Goal: Find specific page/section: Find specific page/section

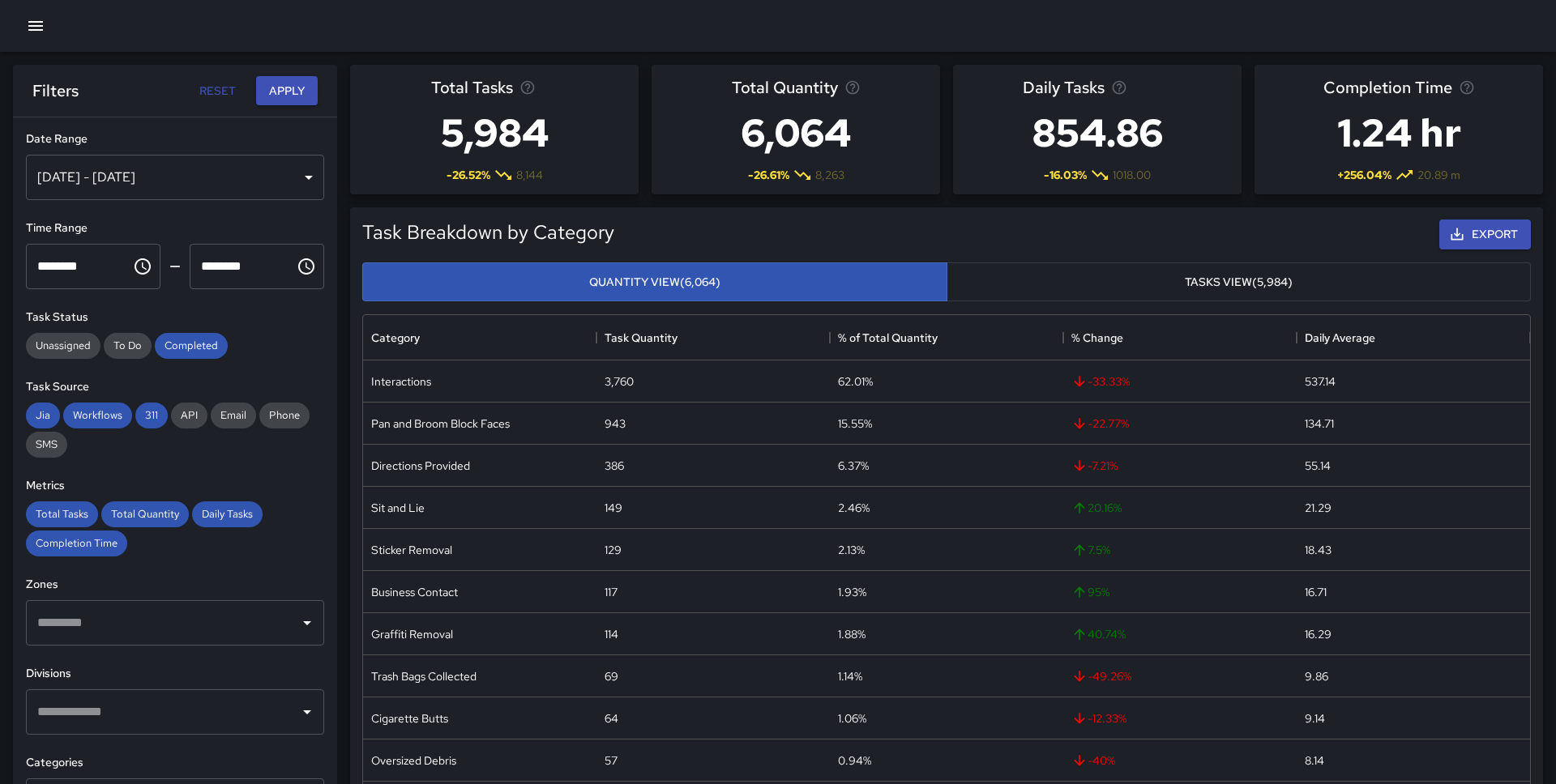
scroll to position [1, 1]
click at [26, 25] on icon "button" at bounding box center [35, 26] width 20 height 20
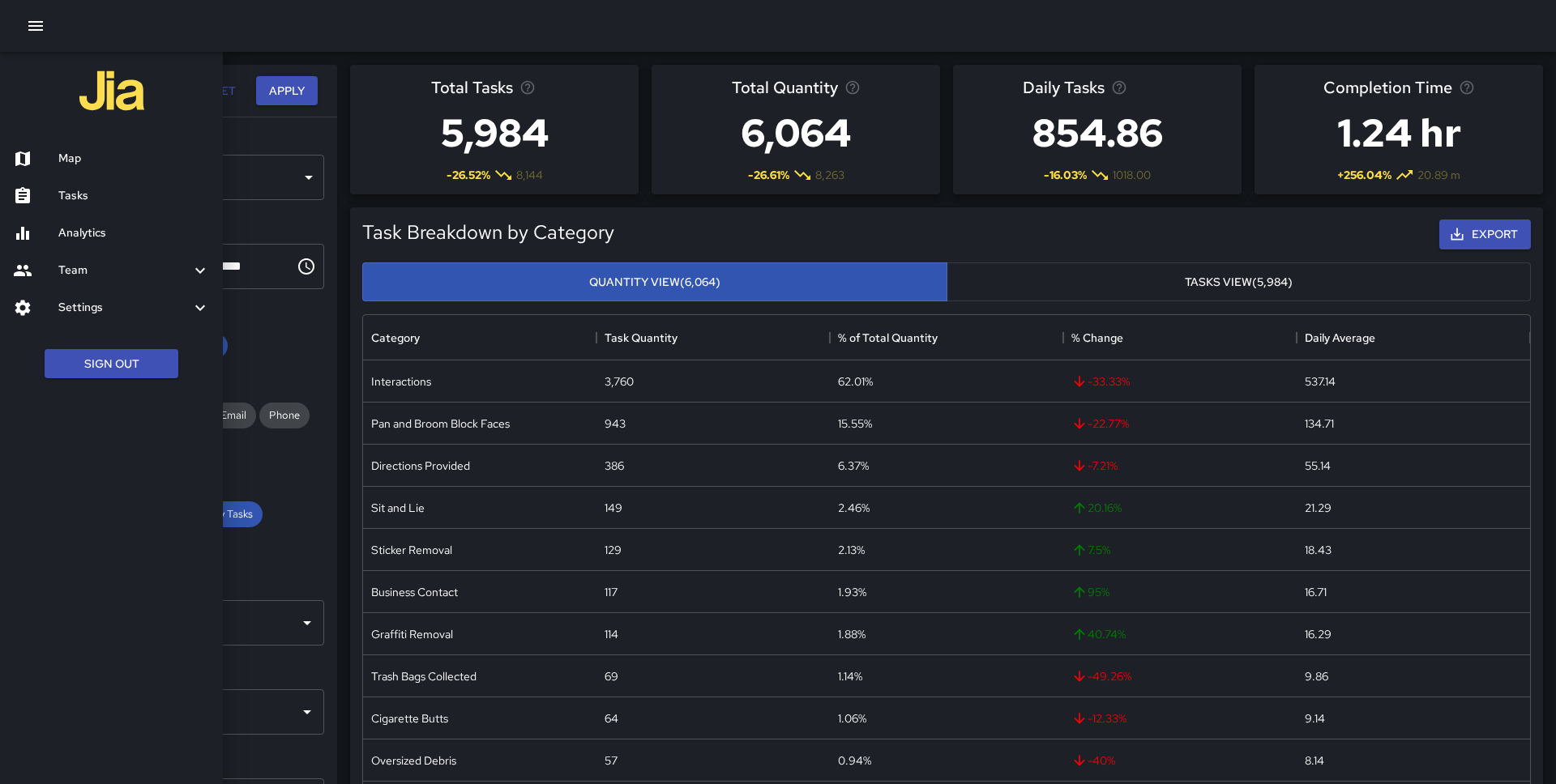
click at [106, 160] on h6 "Map" at bounding box center [134, 159] width 152 height 18
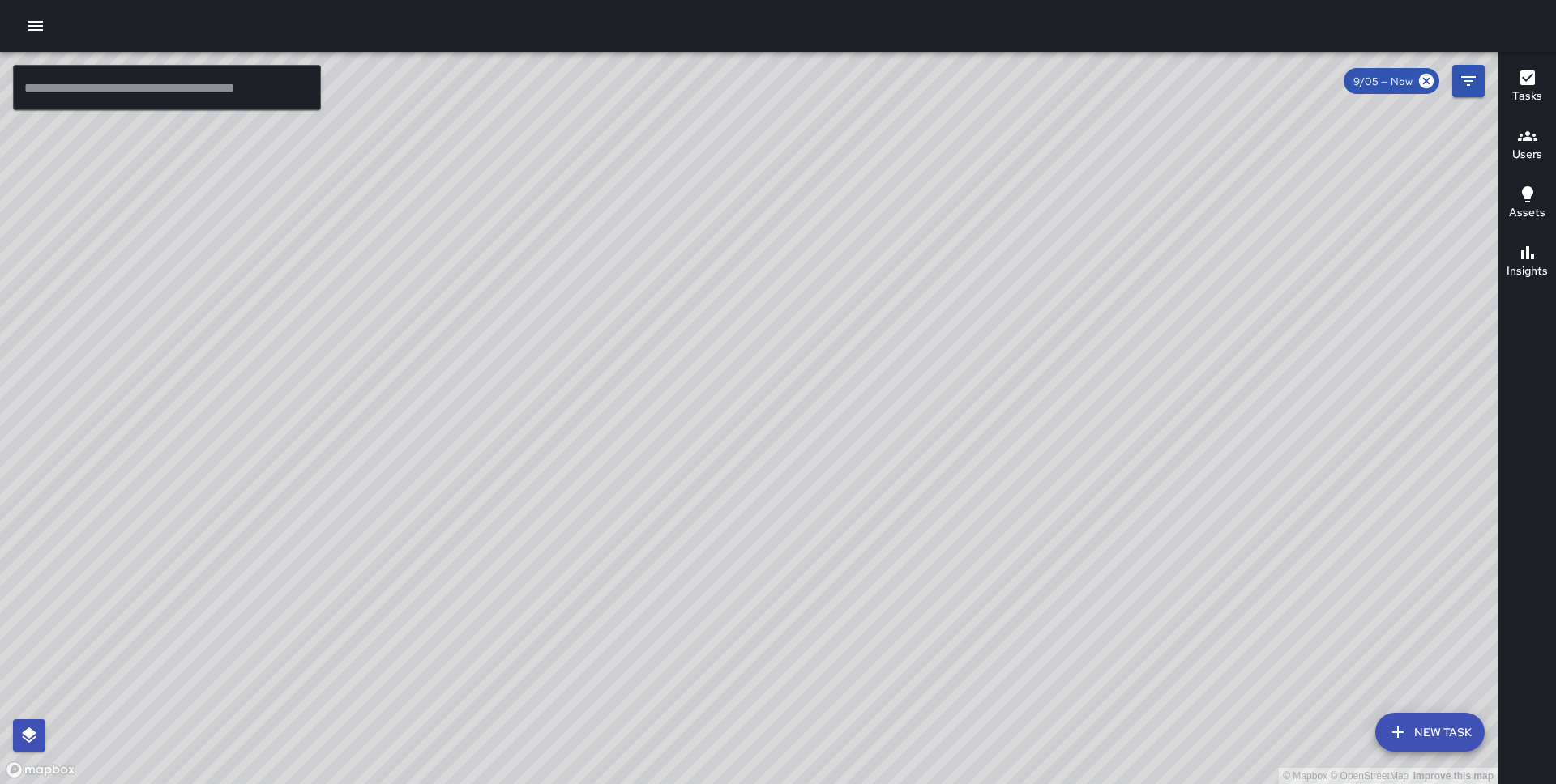
drag, startPoint x: 676, startPoint y: 407, endPoint x: 520, endPoint y: 323, distance: 177.2
click at [520, 323] on div "© Mapbox © OpenStreetMap Improve this map" at bounding box center [749, 418] width 1497 height 732
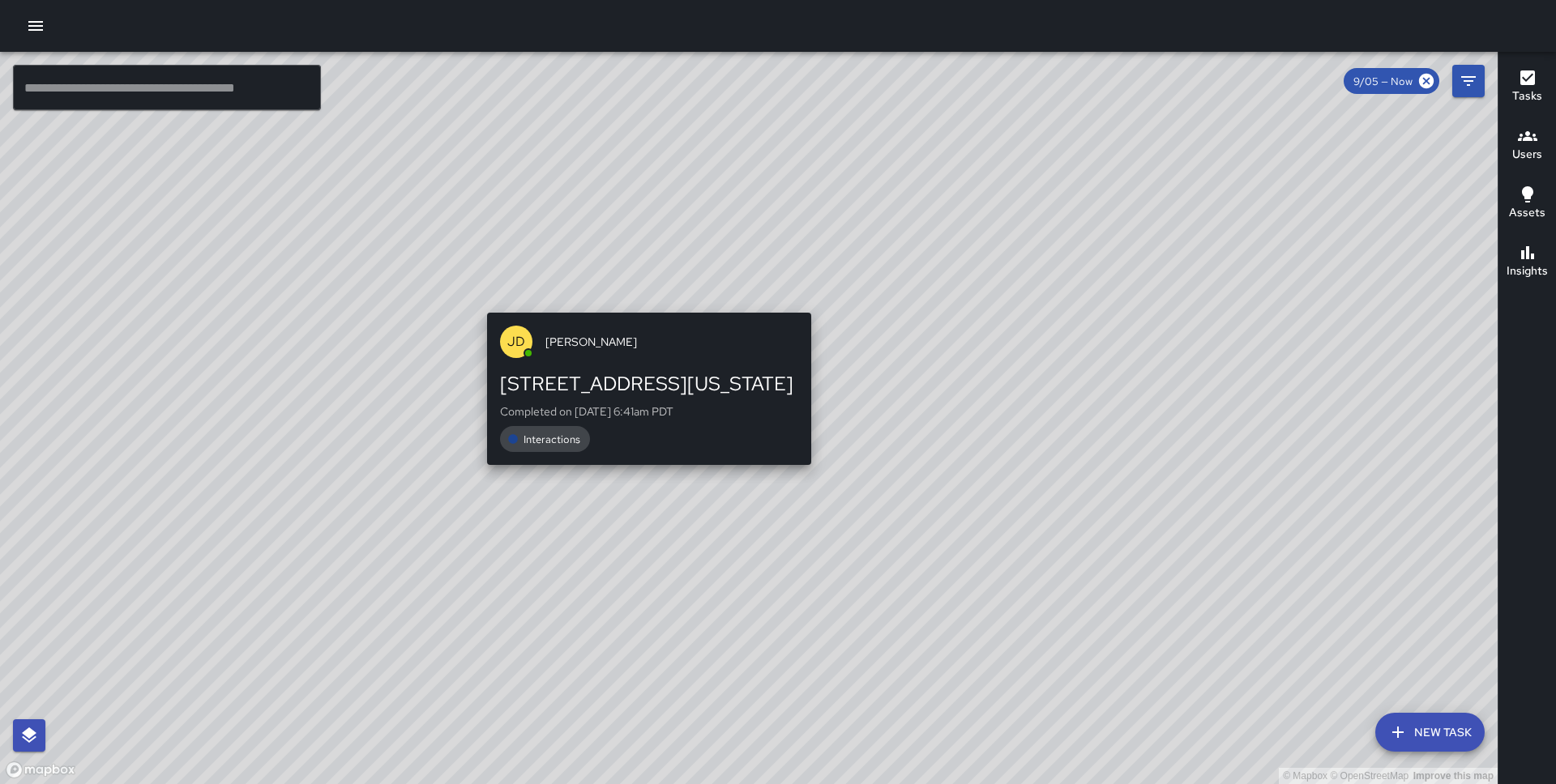
click at [644, 300] on div "© Mapbox © OpenStreetMap Improve this map [PERSON_NAME] [STREET_ADDRESS][US_STA…" at bounding box center [749, 418] width 1497 height 732
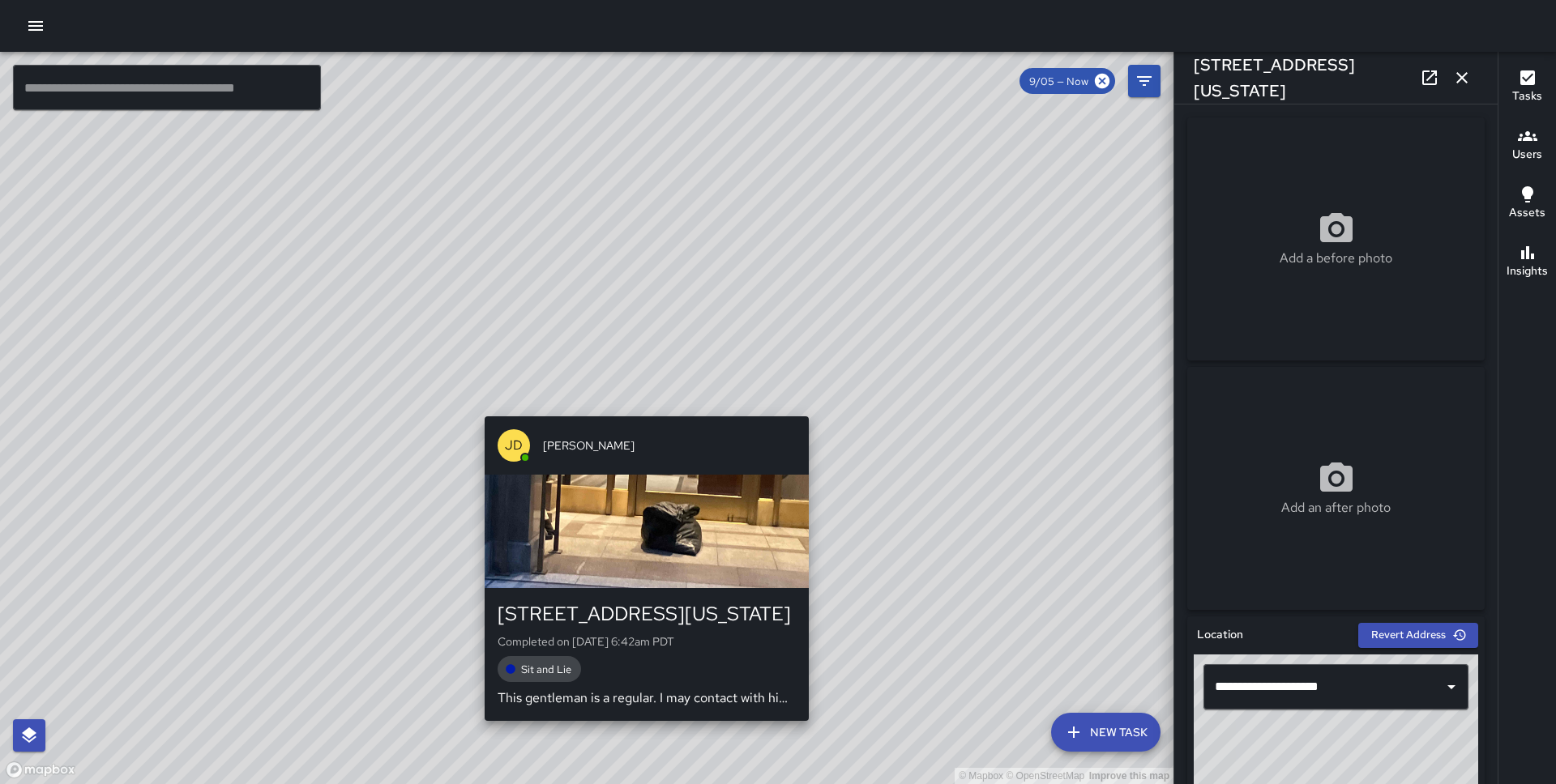
click at [643, 404] on div "© Mapbox © OpenStreetMap Improve this map [PERSON_NAME] [STREET_ADDRESS][US_STA…" at bounding box center [586, 418] width 1173 height 732
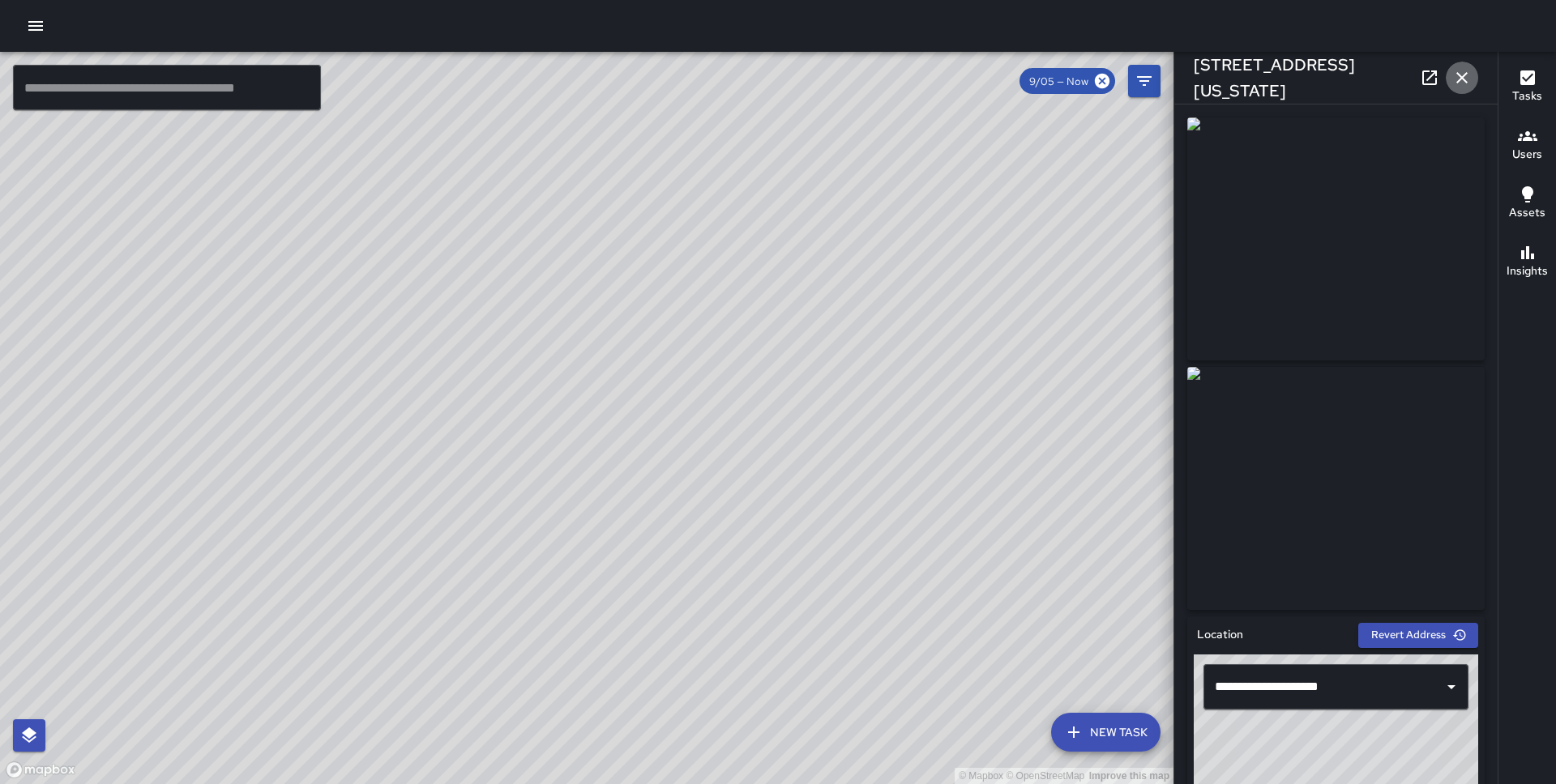
click at [1459, 82] on icon "button" at bounding box center [1461, 78] width 20 height 20
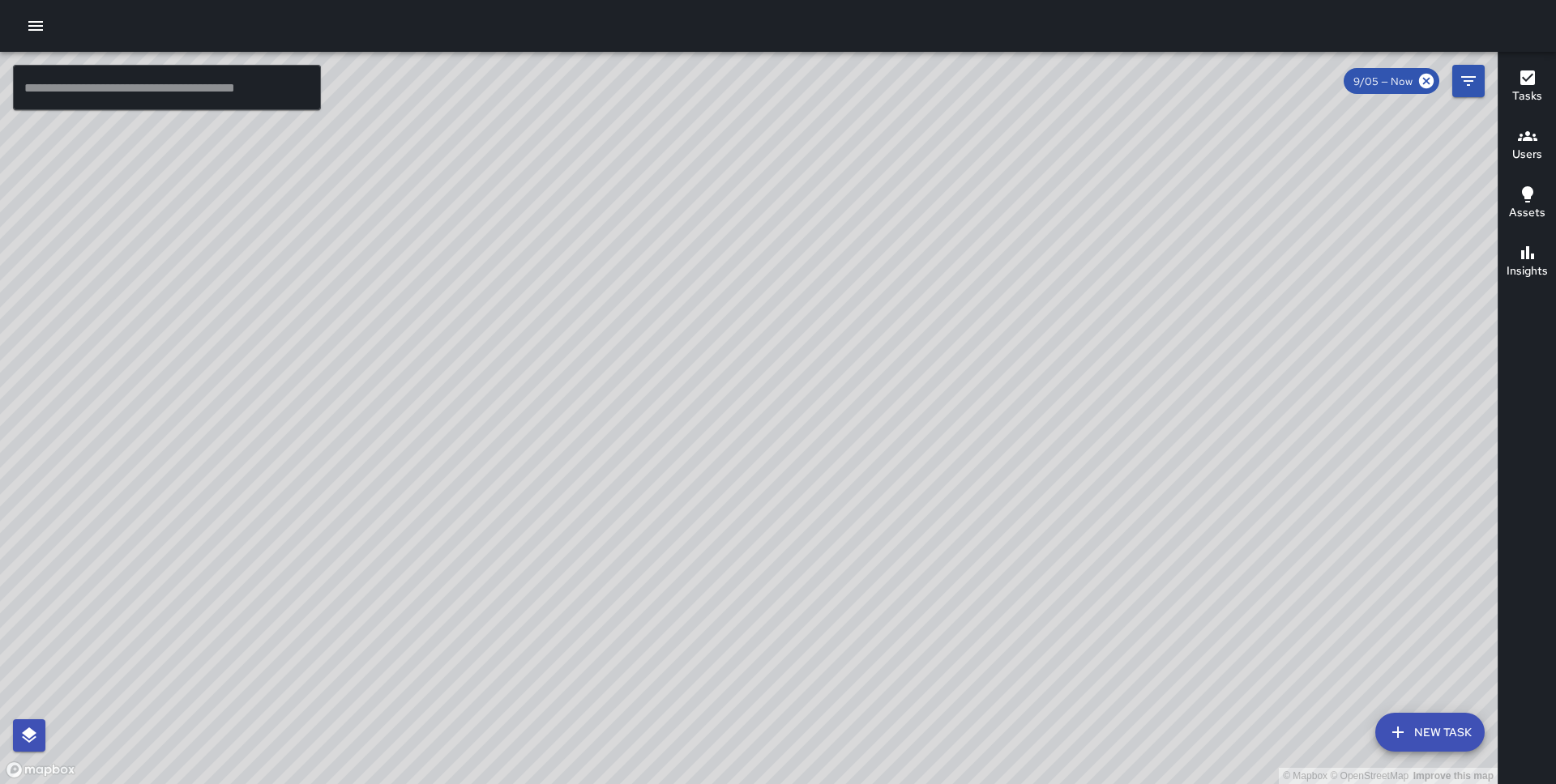
click at [756, 418] on div "© Mapbox © OpenStreetMap Improve this map" at bounding box center [749, 418] width 1497 height 732
click at [750, 418] on div "© Mapbox © OpenStreetMap Improve this map [PERSON_NAME] [STREET_ADDRESS][US_STA…" at bounding box center [749, 418] width 1497 height 732
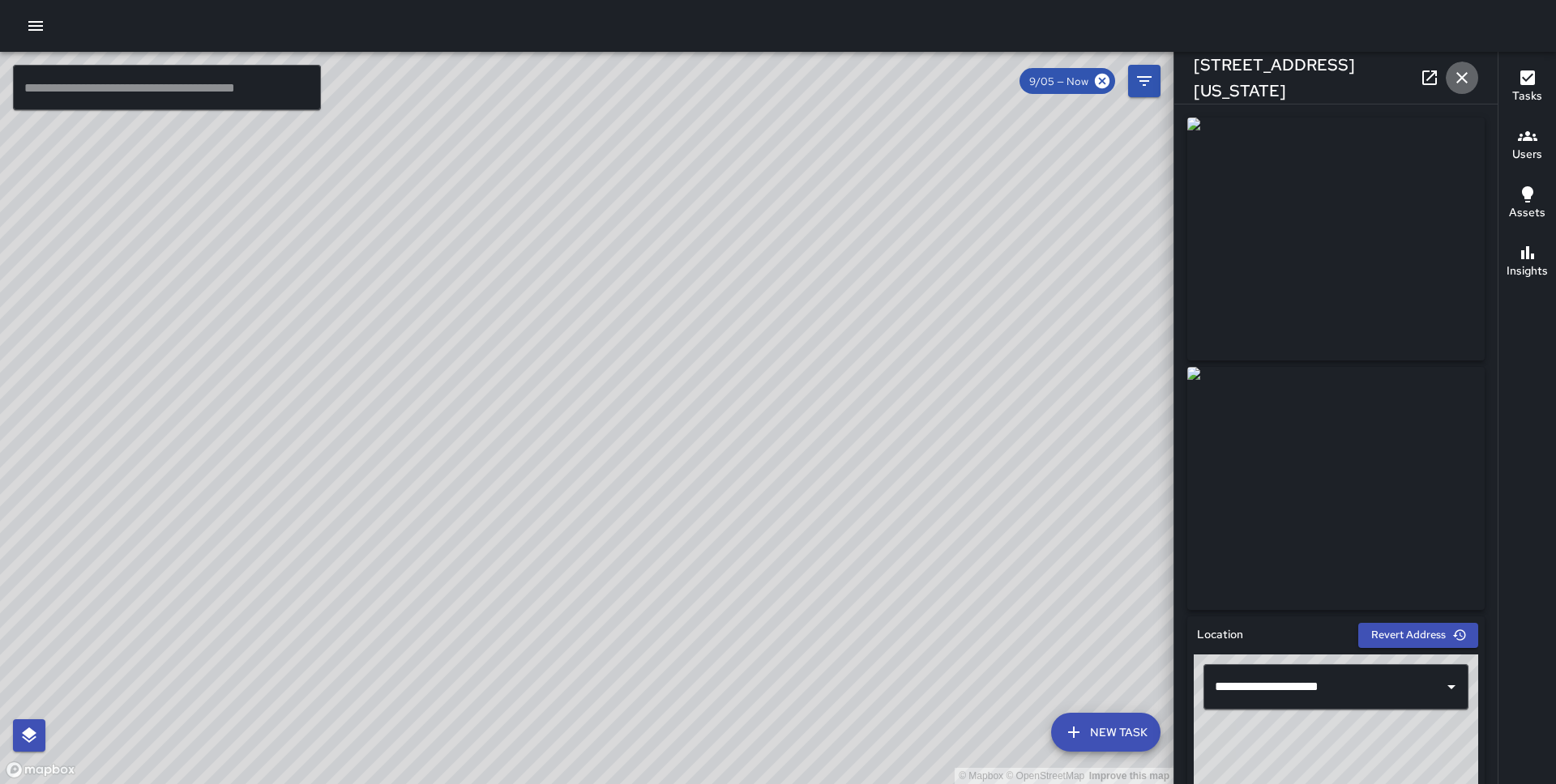
click at [1466, 72] on icon "button" at bounding box center [1461, 78] width 20 height 20
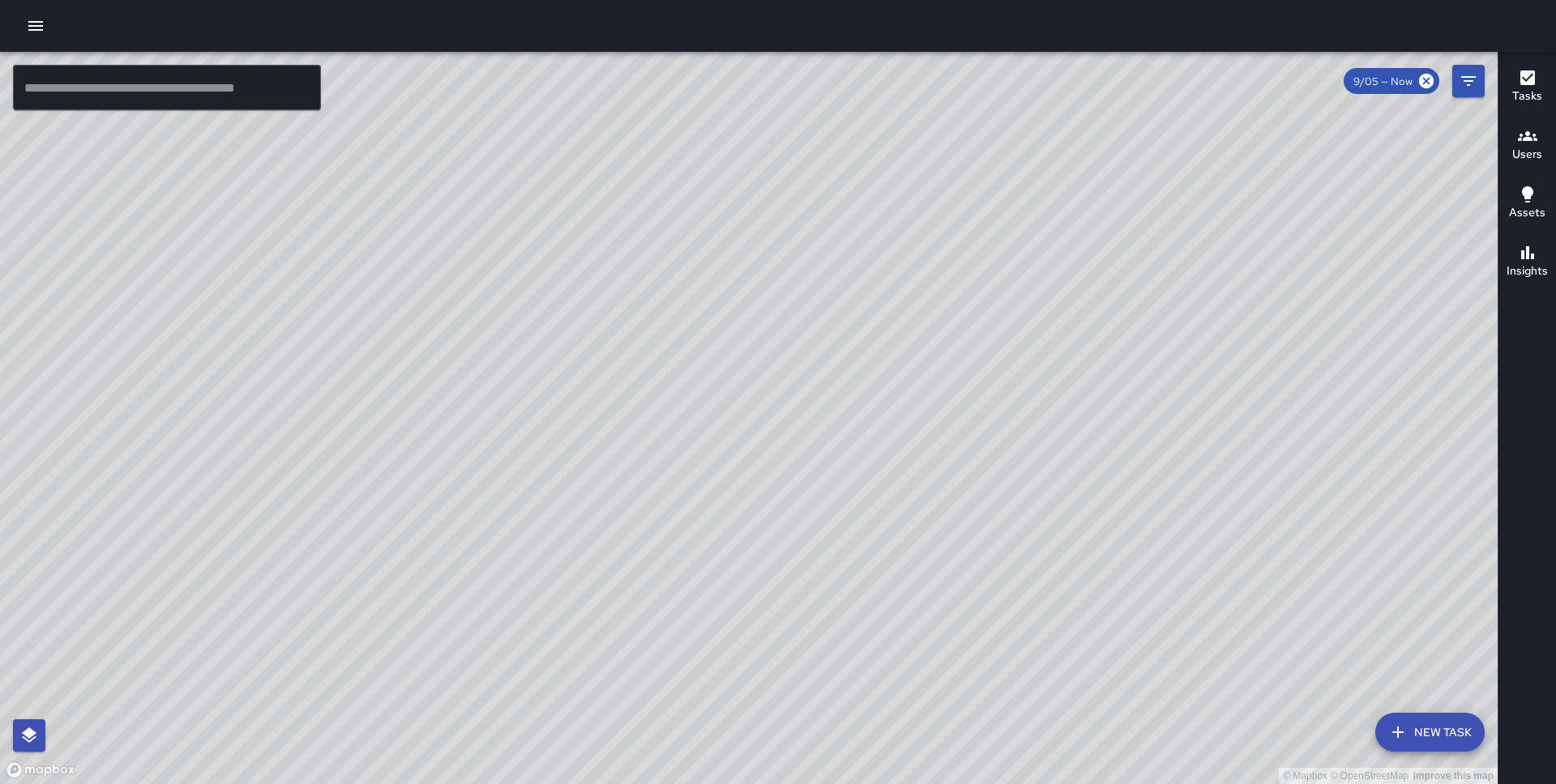
drag, startPoint x: 844, startPoint y: 357, endPoint x: 749, endPoint y: 93, distance: 280.6
click at [749, 93] on div "© Mapbox © OpenStreetMap Improve this map" at bounding box center [749, 418] width 1497 height 732
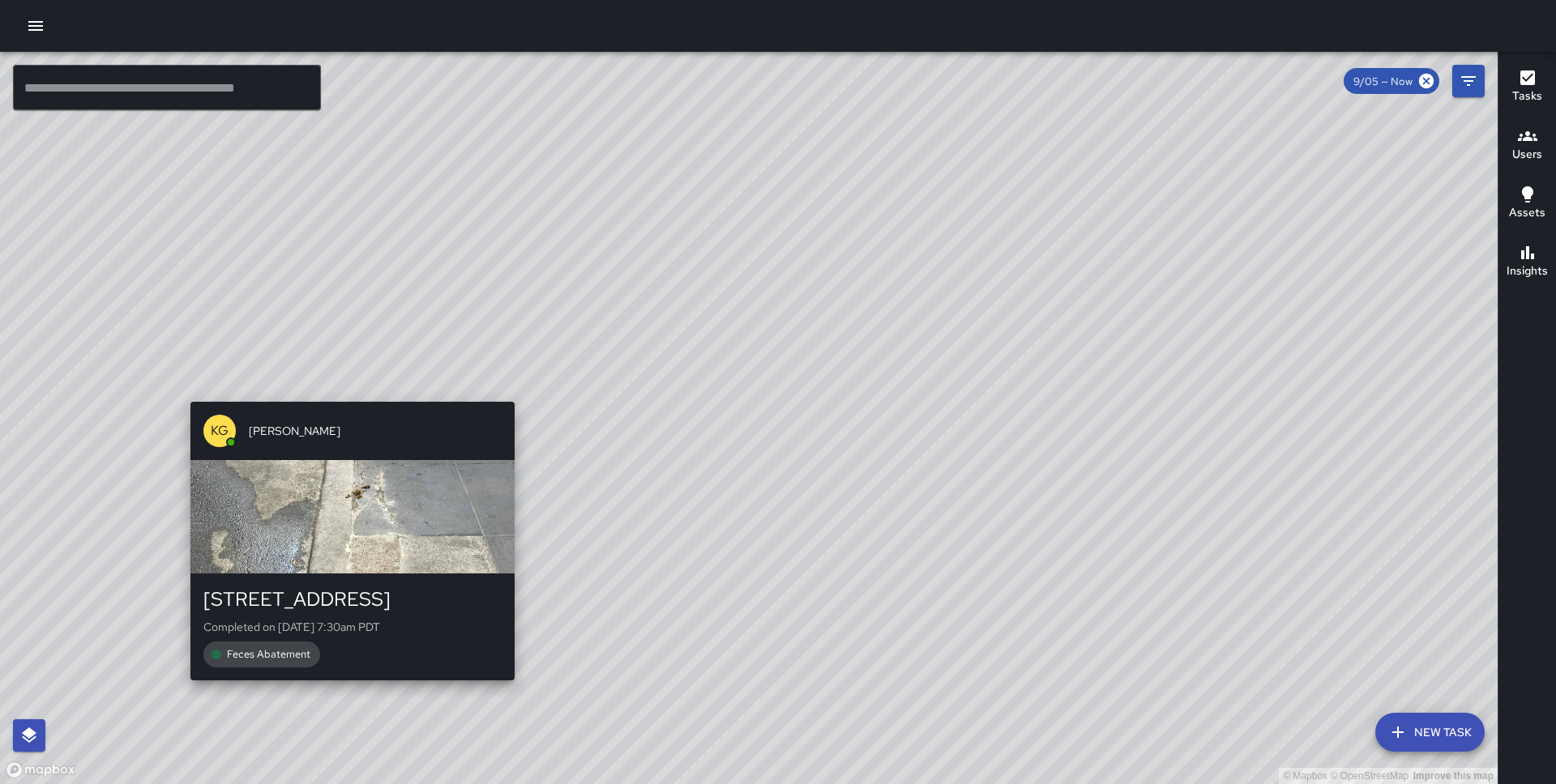
click at [346, 391] on div "© Mapbox © OpenStreetMap Improve this map KG [PERSON_NAME] [STREET_ADDRESS] Com…" at bounding box center [749, 418] width 1497 height 732
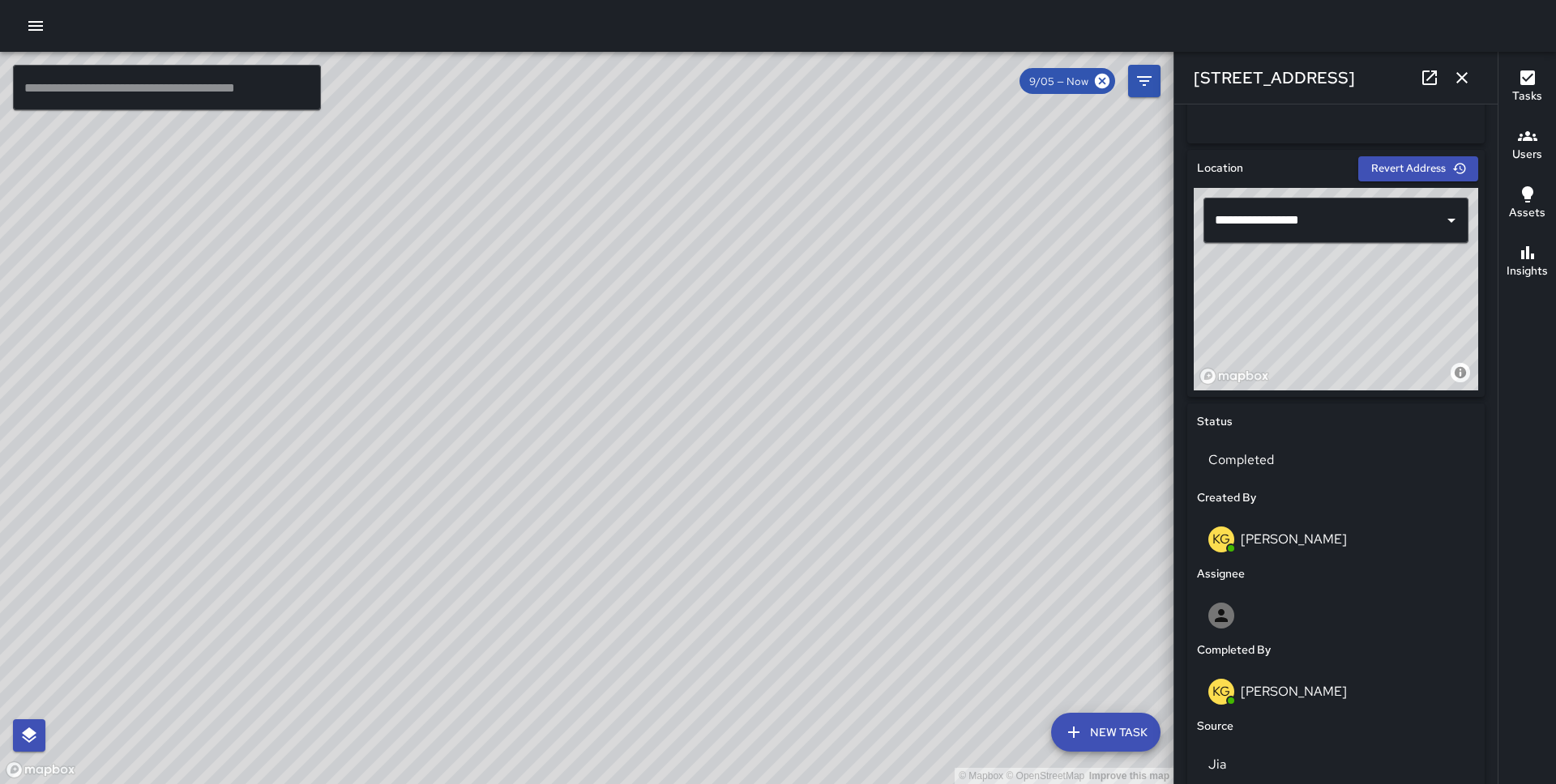
scroll to position [891, 0]
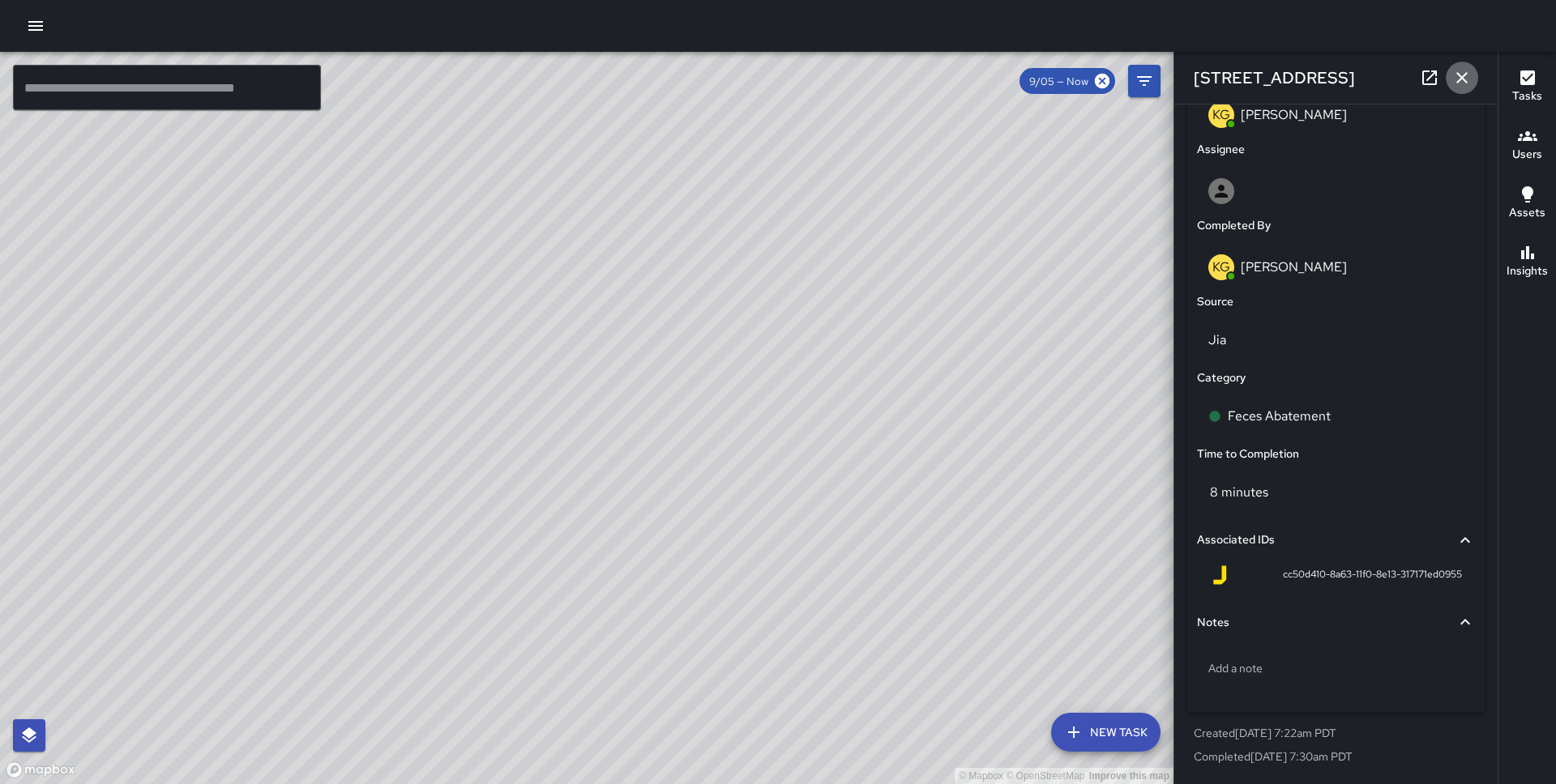
click at [1470, 73] on icon "button" at bounding box center [1461, 78] width 20 height 20
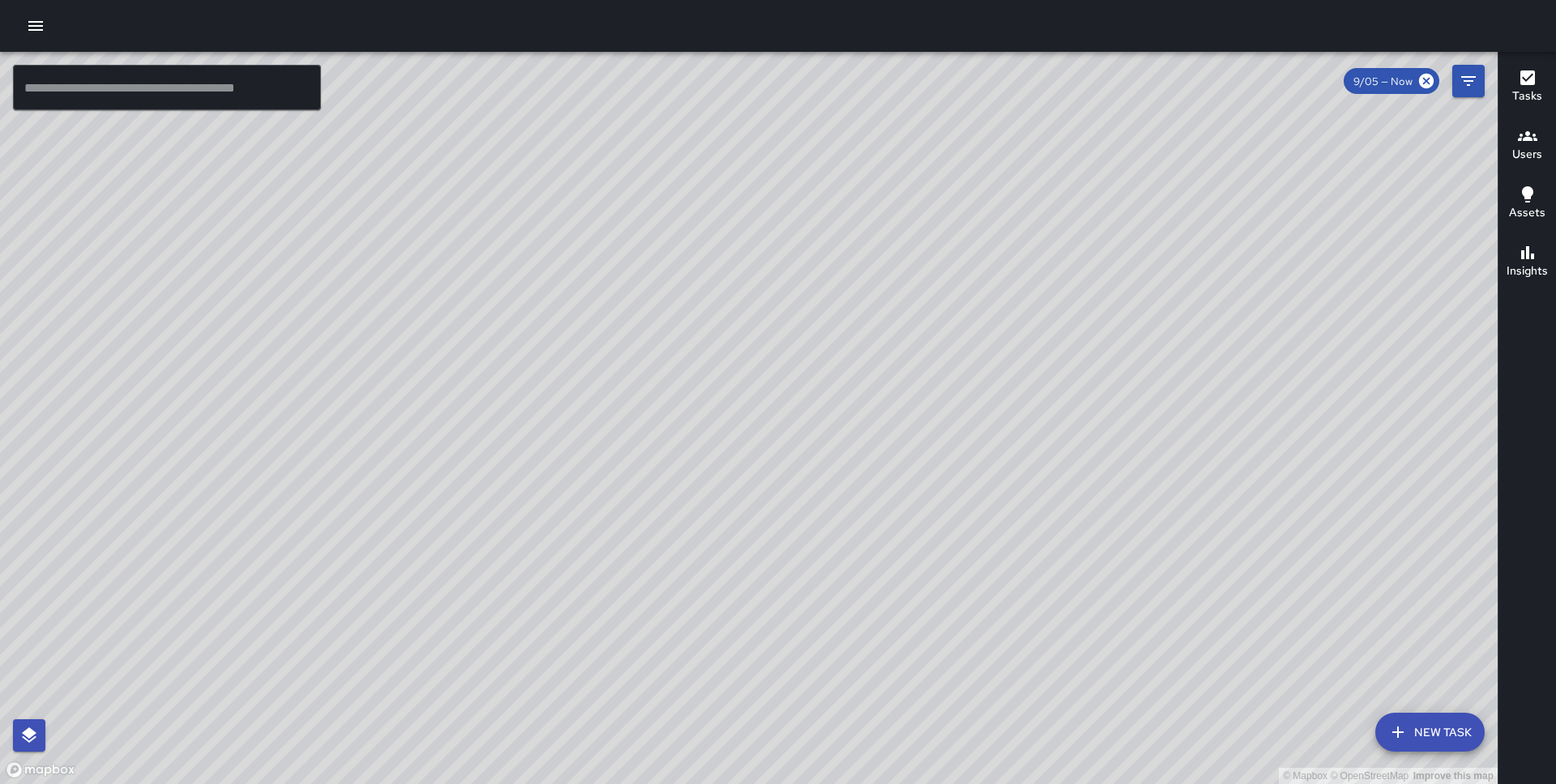
click at [706, 418] on div "© Mapbox © OpenStreetMap Improve this map KG [PERSON_NAME] [STREET_ADDRESS] Com…" at bounding box center [749, 418] width 1497 height 732
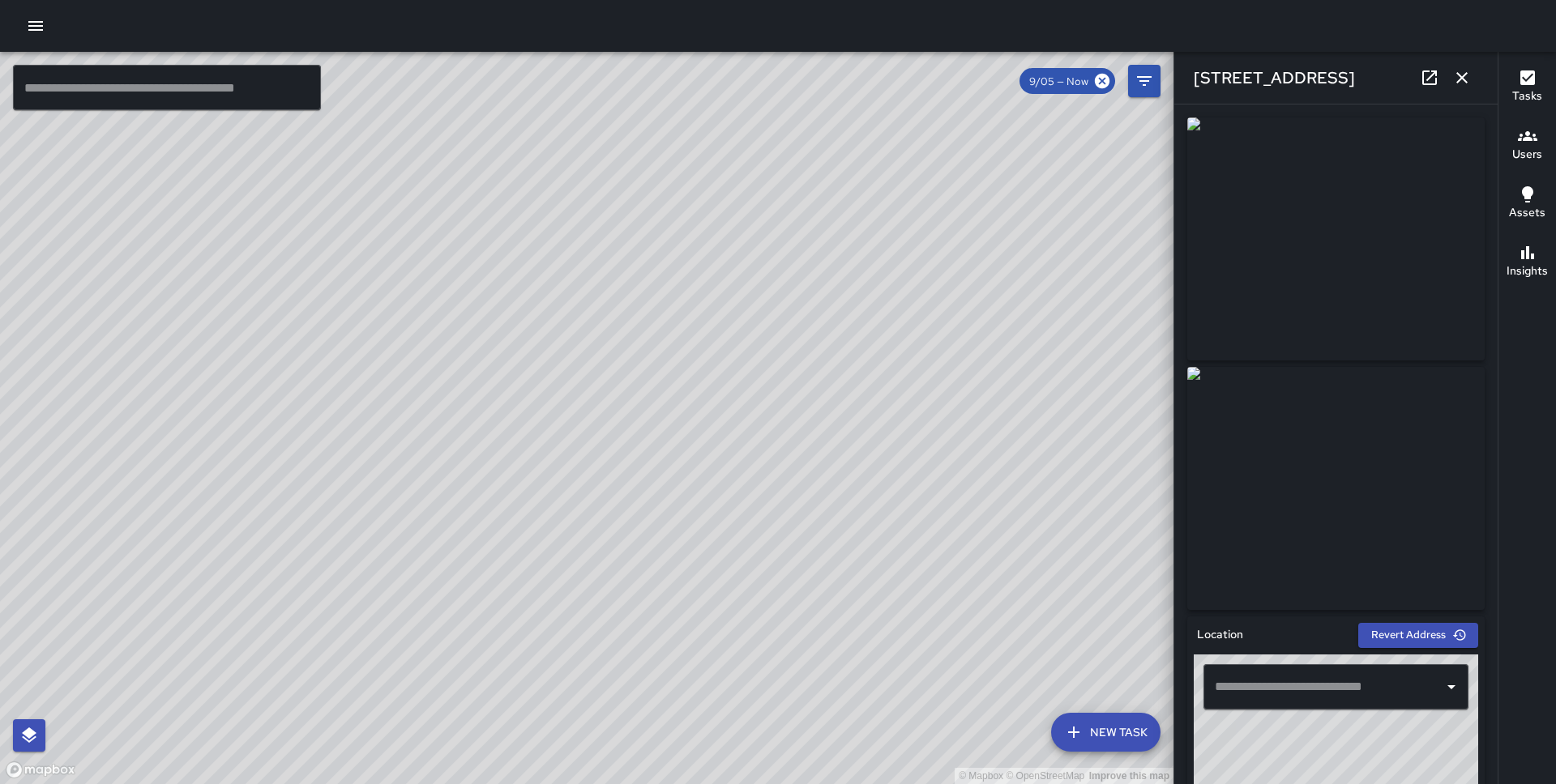
type input "**********"
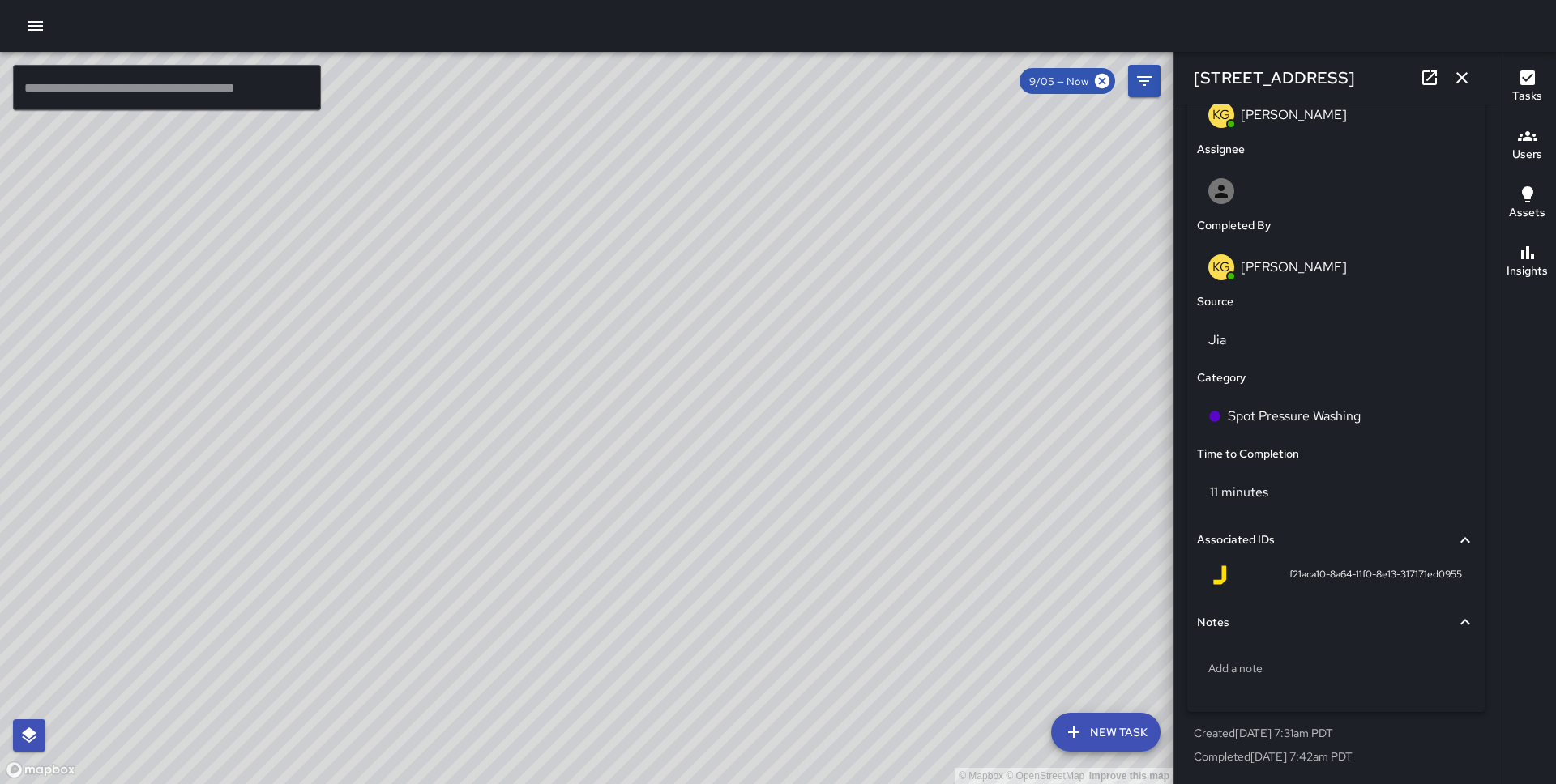
scroll to position [0, 0]
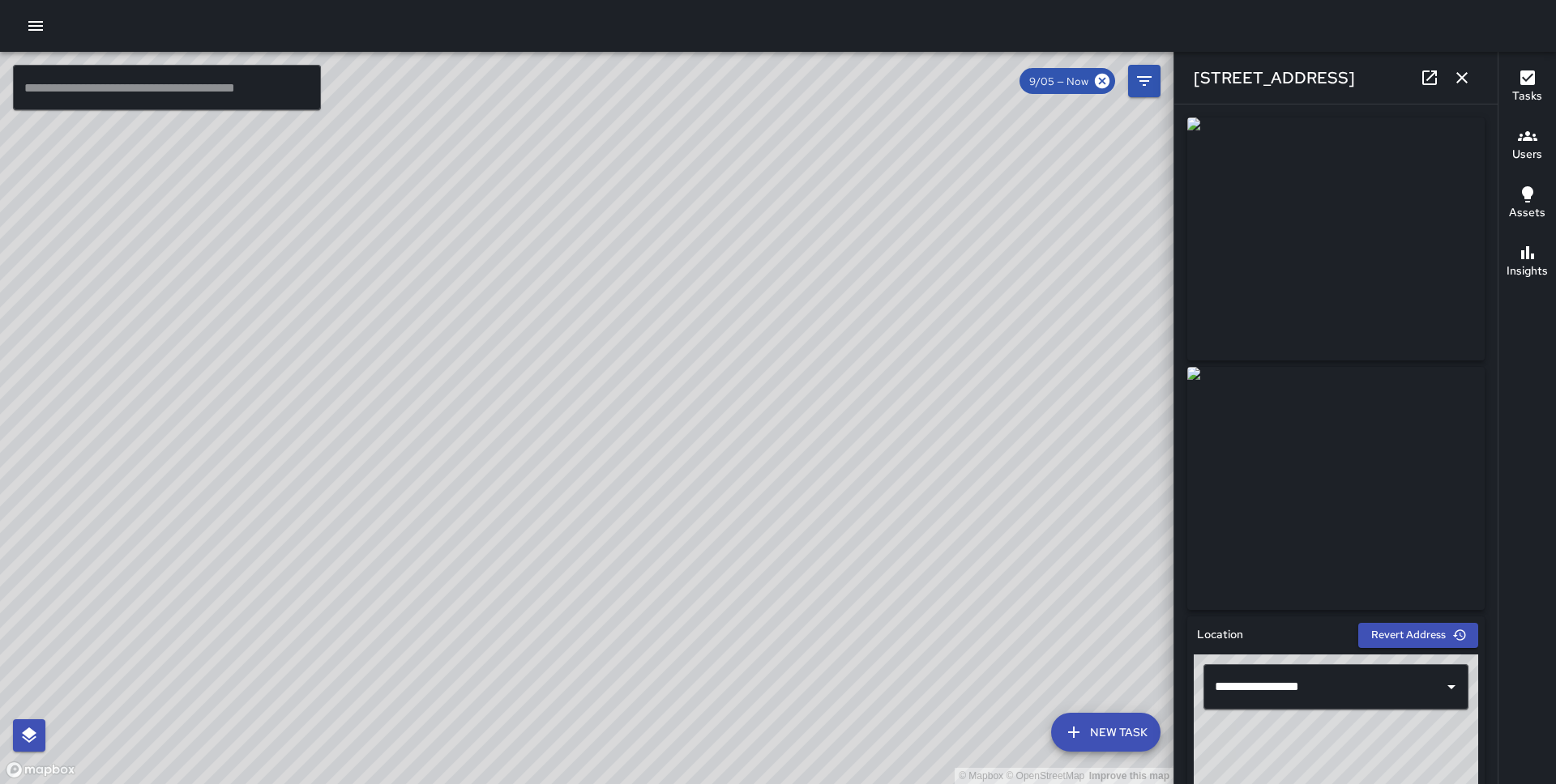
click at [1458, 70] on icon "button" at bounding box center [1461, 78] width 20 height 20
